Goal: Check status: Check status

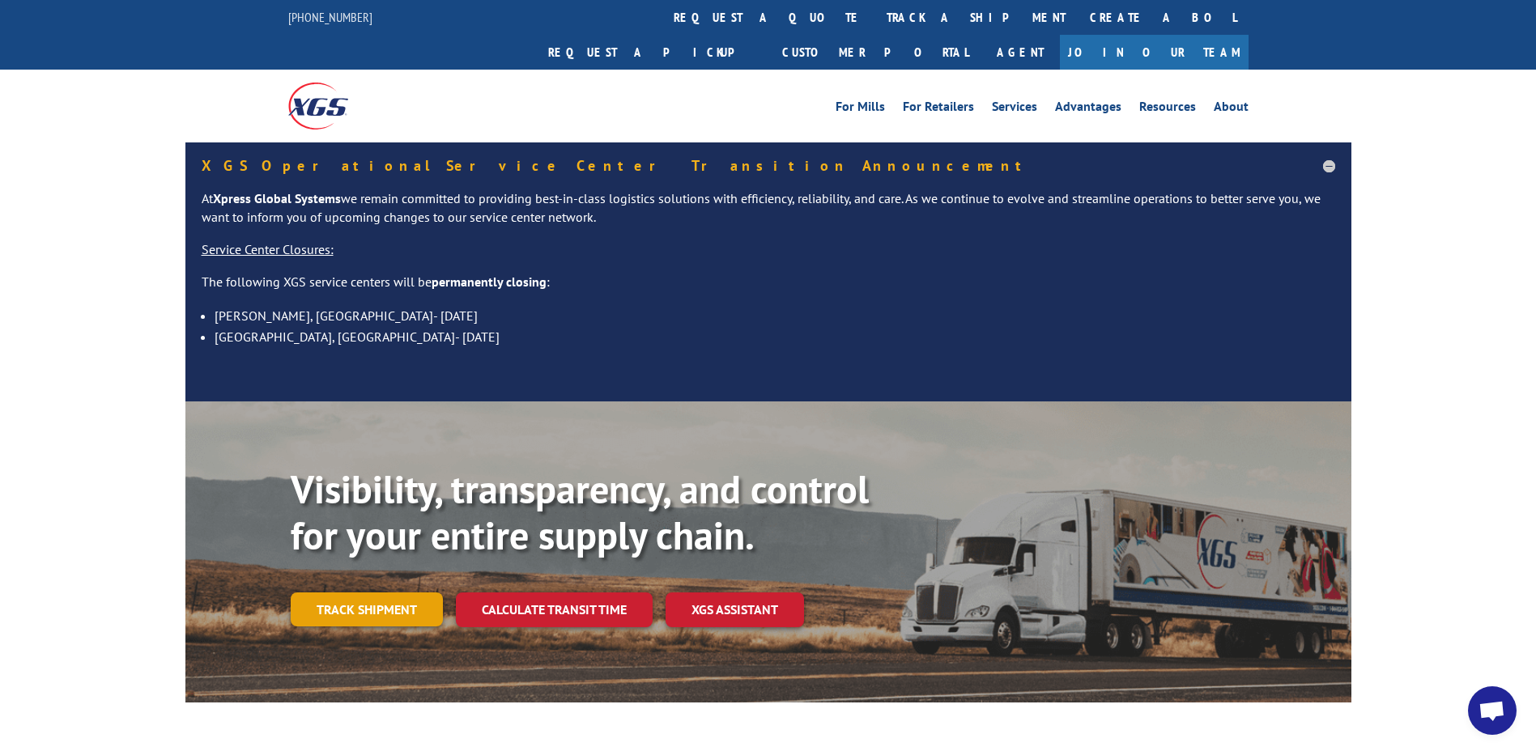
click at [345, 593] on link "Track shipment" at bounding box center [367, 610] width 152 height 34
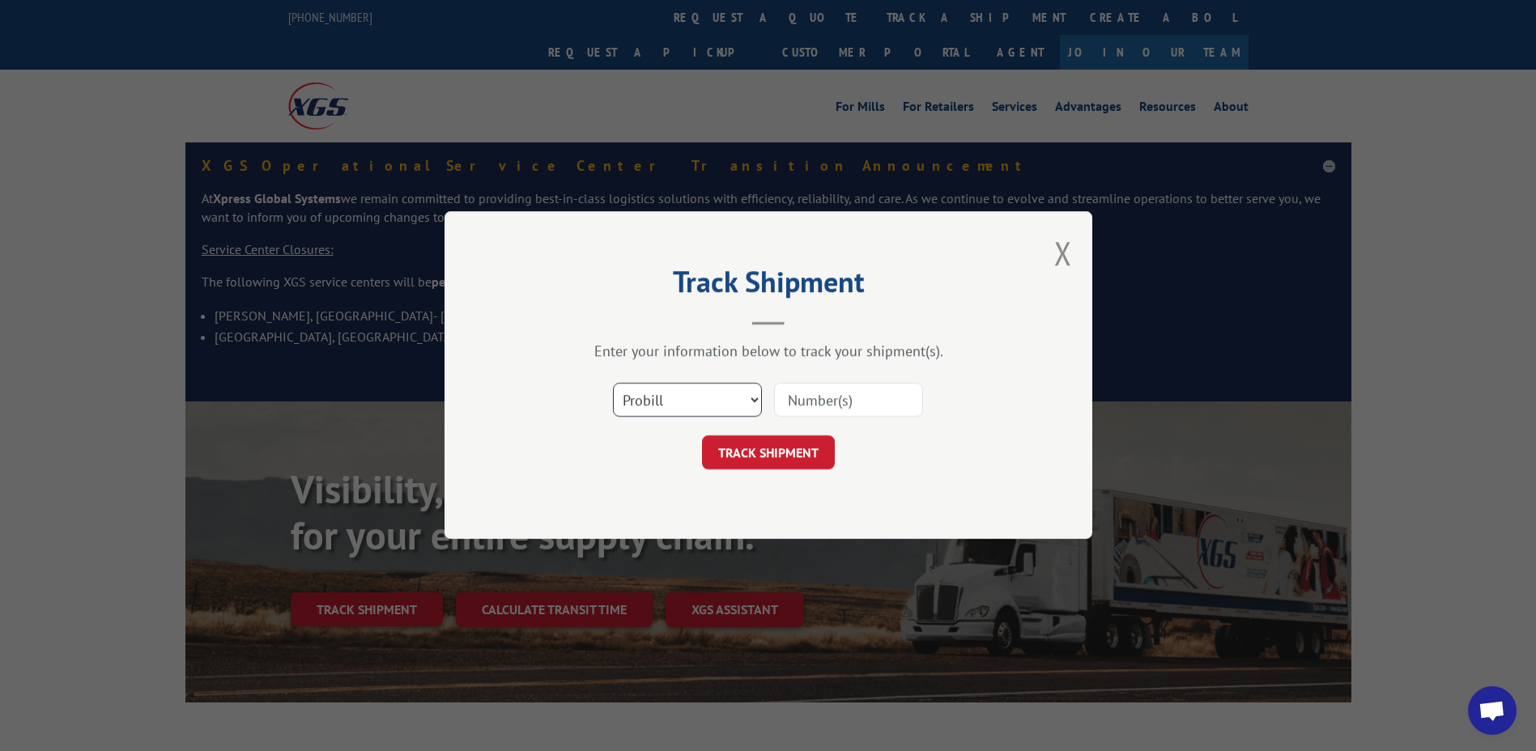
click at [746, 407] on select "Select category... Probill BOL PO" at bounding box center [687, 401] width 149 height 34
select select "po"
click at [613, 384] on select "Select category... Probill BOL PO" at bounding box center [687, 401] width 149 height 34
click at [805, 408] on input at bounding box center [848, 401] width 149 height 34
type input "06509014"
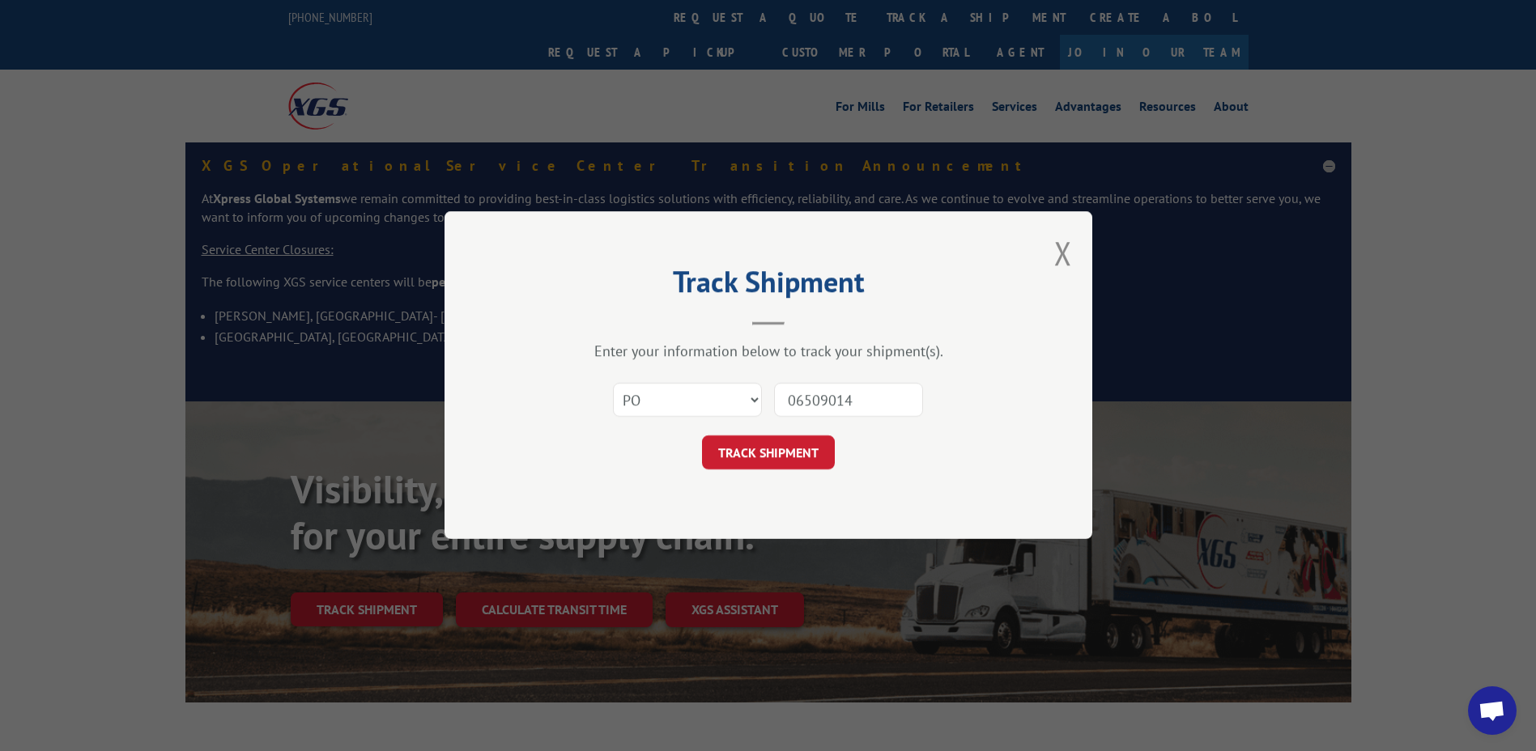
click button "TRACK SHIPMENT" at bounding box center [768, 453] width 133 height 34
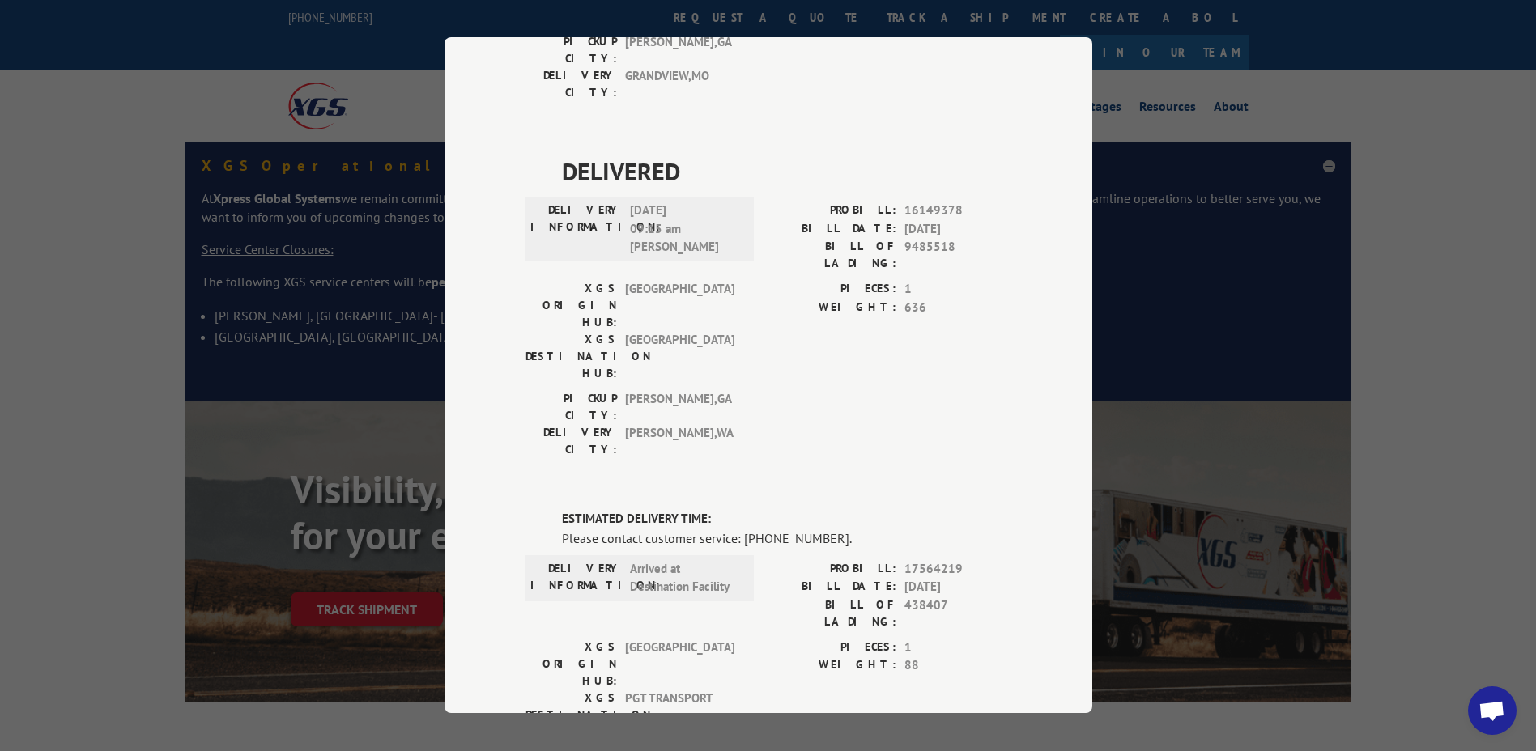
scroll to position [818, 0]
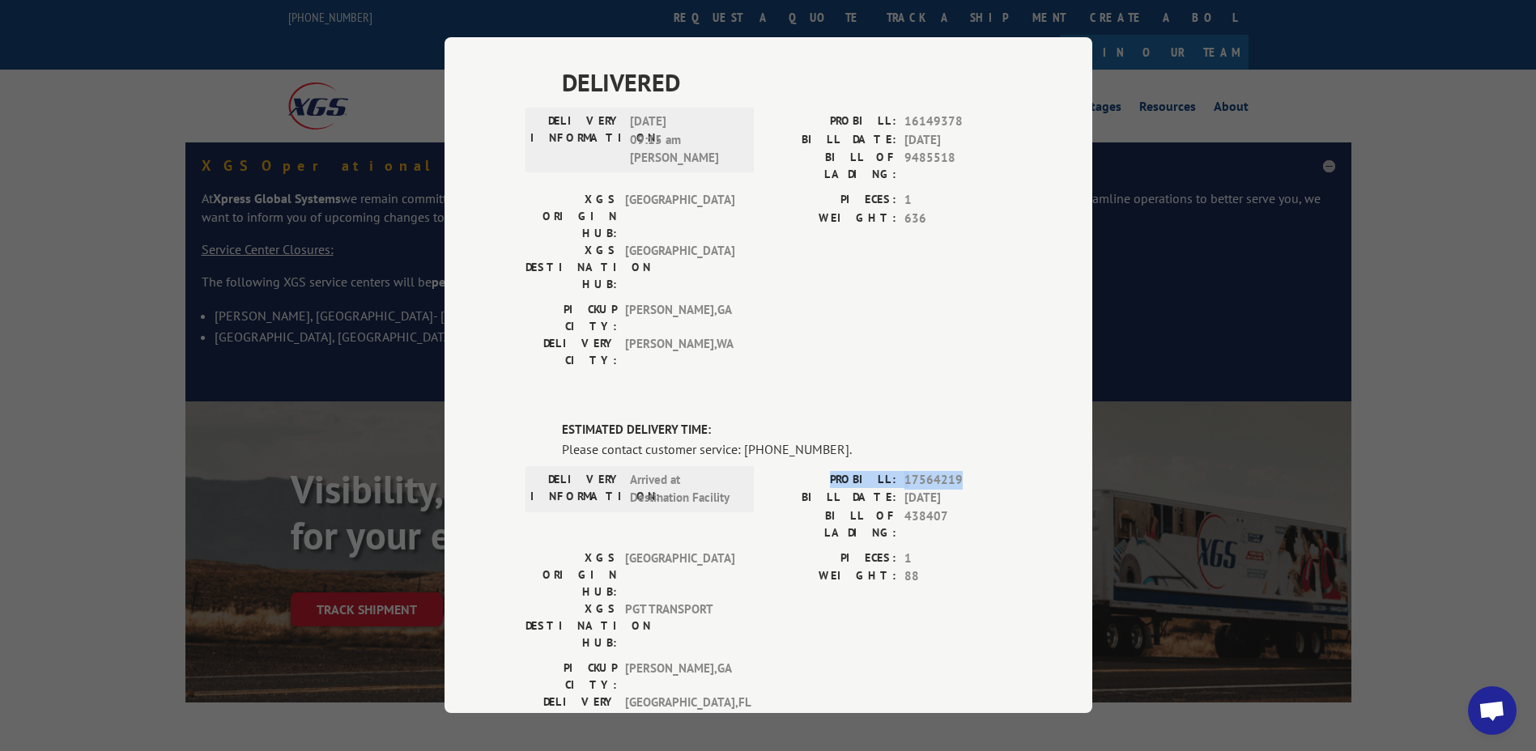
drag, startPoint x: 960, startPoint y: 204, endPoint x: 839, endPoint y: 210, distance: 121.6
click at [839, 471] on div "PROBILL: 17564219" at bounding box center [889, 480] width 243 height 19
drag, startPoint x: 839, startPoint y: 210, endPoint x: 851, endPoint y: 202, distance: 15.1
copy div "PROBILL: 17564219"
